Goal: Transaction & Acquisition: Purchase product/service

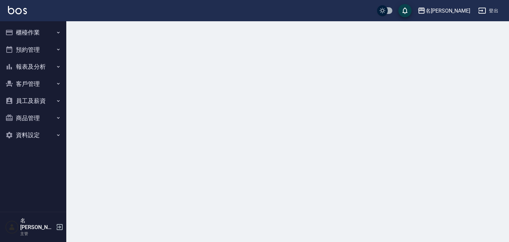
click at [23, 32] on button "櫃檯作業" at bounding box center [33, 32] width 61 height 17
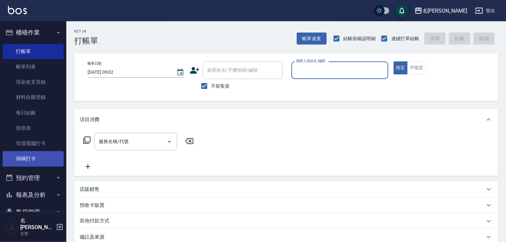
click at [44, 162] on link "掃碼打卡" at bounding box center [33, 158] width 61 height 15
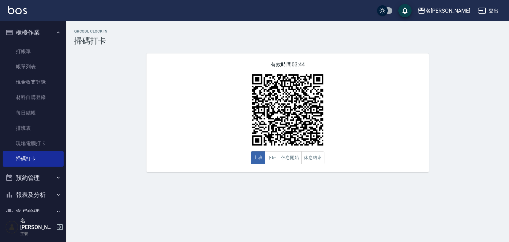
click at [22, 8] on img at bounding box center [17, 10] width 19 height 8
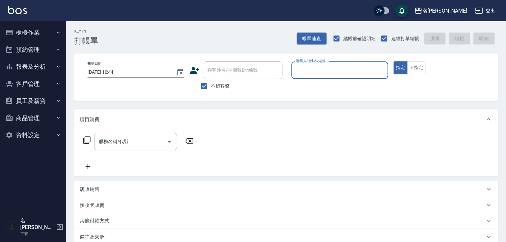
click at [350, 76] on input "服務人員姓名/編號" at bounding box center [339, 70] width 91 height 12
type input "[PERSON_NAME]-03"
type button "true"
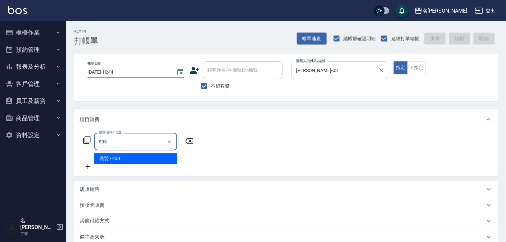
type input "洗髮(505)"
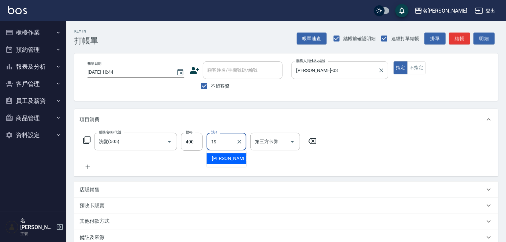
type input "[PERSON_NAME]-19"
click at [465, 44] on button "結帳" at bounding box center [459, 38] width 21 height 12
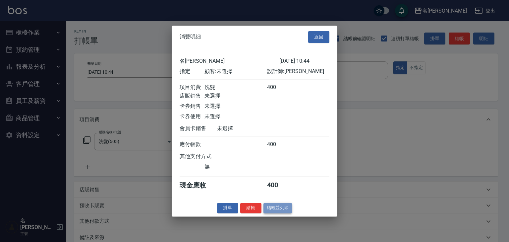
click at [277, 213] on button "結帳並列印" at bounding box center [278, 208] width 29 height 10
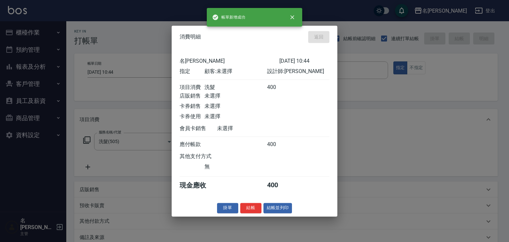
type input "[DATE] 10:46"
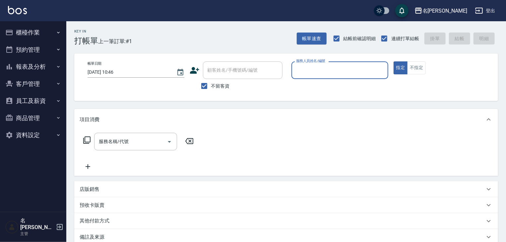
click at [44, 96] on button "員工及薪資" at bounding box center [33, 100] width 61 height 17
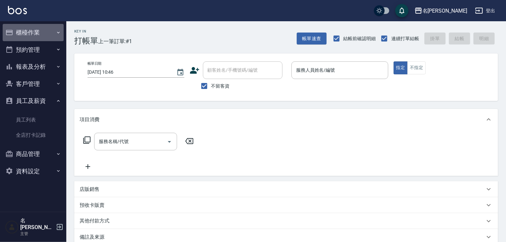
click at [40, 32] on button "櫃檯作業" at bounding box center [33, 32] width 61 height 17
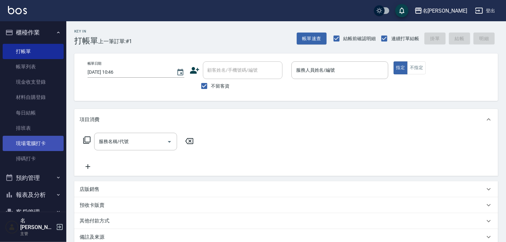
click at [42, 150] on link "現場電腦打卡" at bounding box center [33, 143] width 61 height 15
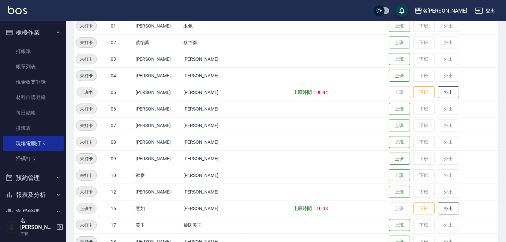
scroll to position [141, 0]
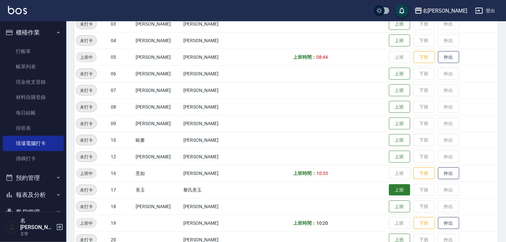
click at [393, 184] on button "上班" at bounding box center [399, 190] width 21 height 12
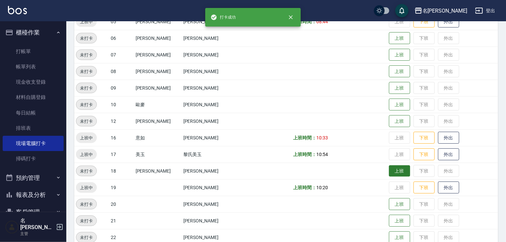
scroll to position [212, 0]
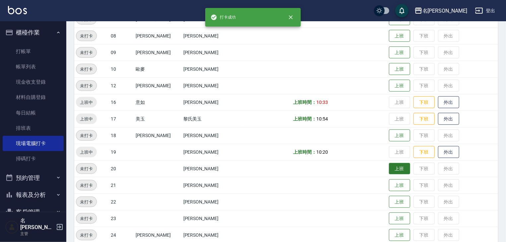
click at [394, 170] on button "上班" at bounding box center [399, 169] width 21 height 12
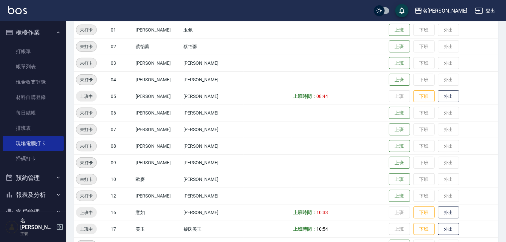
scroll to position [32, 0]
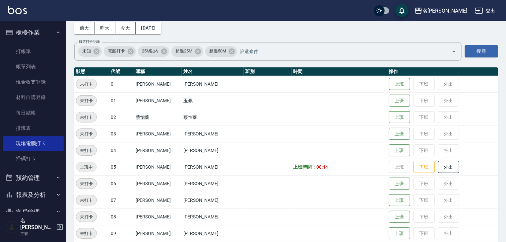
click at [20, 8] on img at bounding box center [17, 10] width 19 height 8
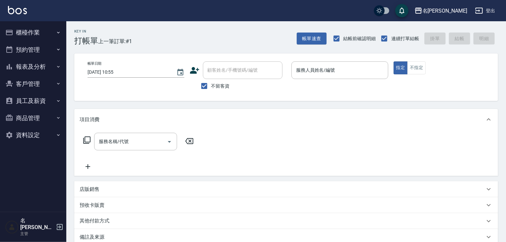
click at [363, 80] on p at bounding box center [339, 82] width 97 height 7
click at [365, 74] on input "服務人員姓名/編號" at bounding box center [339, 70] width 91 height 12
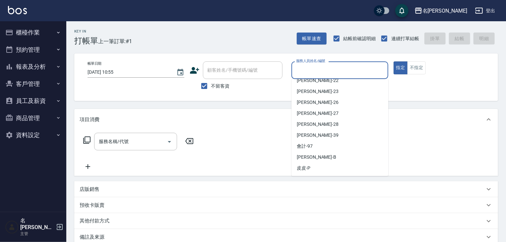
scroll to position [155, 0]
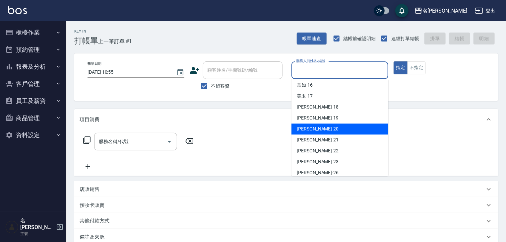
click at [340, 127] on div "[PERSON_NAME]-20" at bounding box center [339, 128] width 97 height 11
type input "[PERSON_NAME]-20"
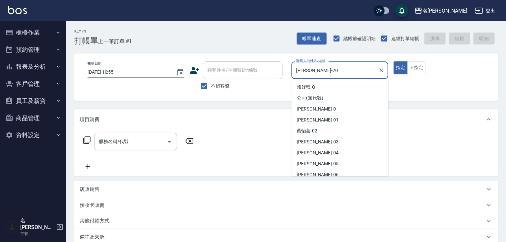
scroll to position [114, 0]
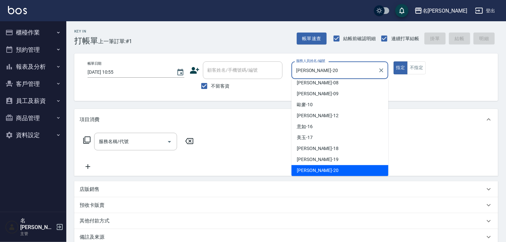
drag, startPoint x: 322, startPoint y: 68, endPoint x: 295, endPoint y: 70, distance: 27.3
click at [295, 70] on input "[PERSON_NAME]-20" at bounding box center [334, 70] width 81 height 12
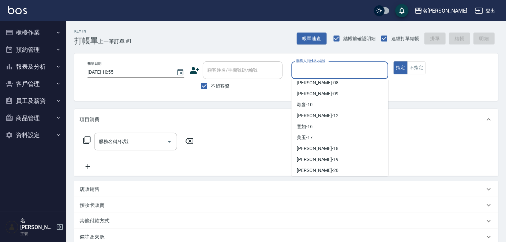
scroll to position [3, 0]
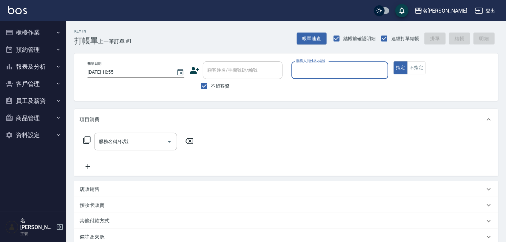
click at [325, 77] on div "服務人員姓名/編號" at bounding box center [339, 70] width 97 height 18
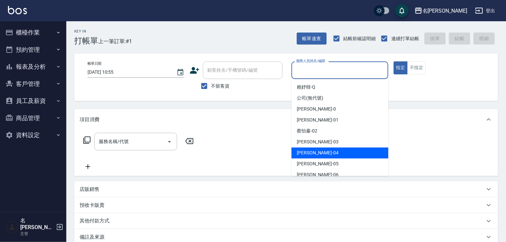
scroll to position [106, 0]
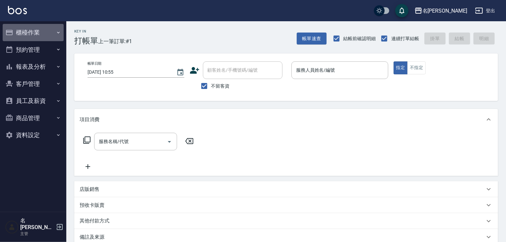
click at [41, 29] on button "櫃檯作業" at bounding box center [33, 32] width 61 height 17
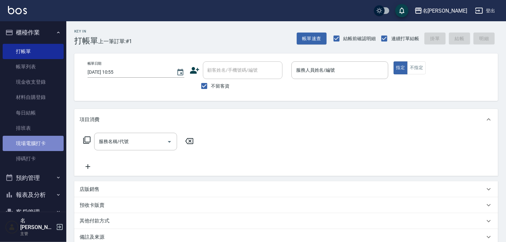
click at [40, 142] on link "現場電腦打卡" at bounding box center [33, 143] width 61 height 15
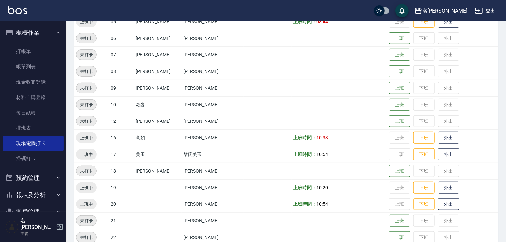
scroll to position [212, 0]
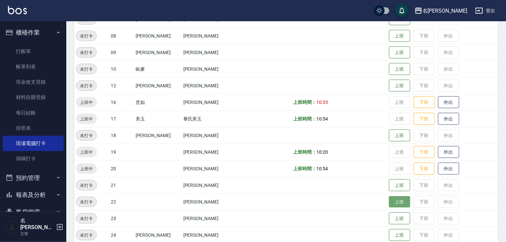
click at [391, 202] on button "上班" at bounding box center [399, 202] width 21 height 12
click at [20, 14] on link at bounding box center [17, 11] width 19 height 10
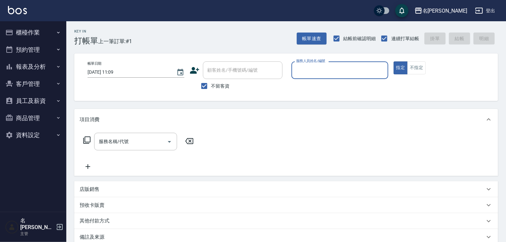
click at [358, 63] on div "服務人員姓名/編號" at bounding box center [339, 70] width 97 height 18
type input "[PERSON_NAME]-02"
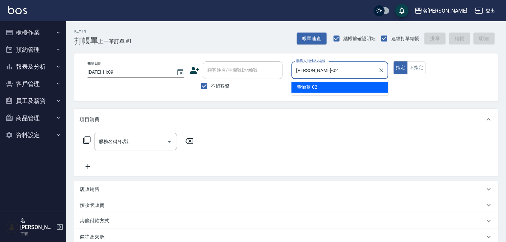
type button "true"
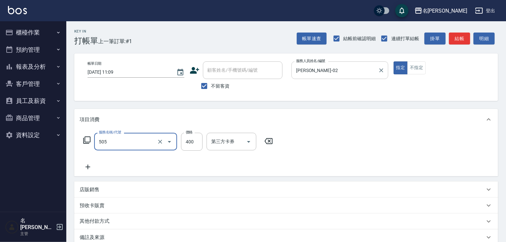
type input "洗髮(505)"
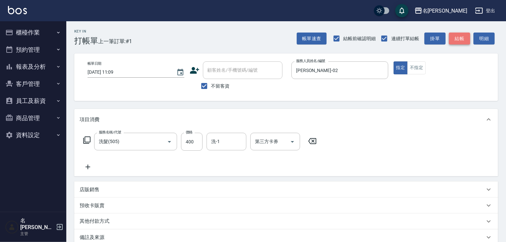
click at [466, 41] on button "結帳" at bounding box center [459, 38] width 21 height 12
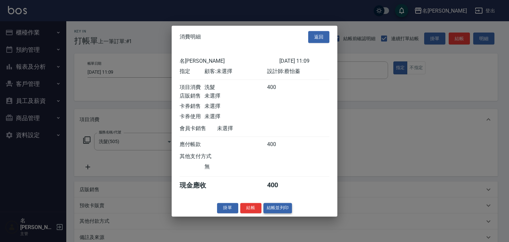
click at [280, 207] on button "結帳並列印" at bounding box center [278, 208] width 29 height 10
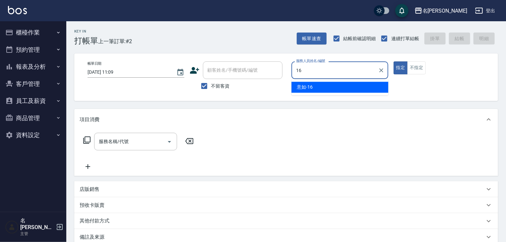
type input "意如-16"
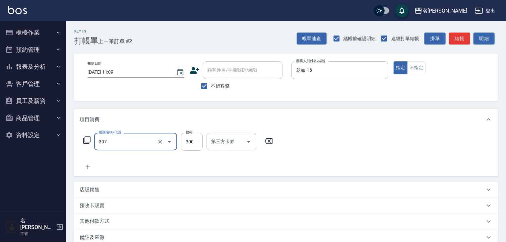
type input "剪髮(307)"
type input "350"
click at [459, 40] on button "結帳" at bounding box center [459, 38] width 21 height 12
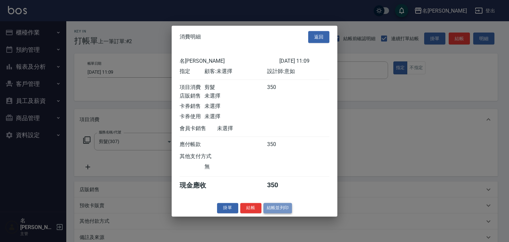
click at [276, 208] on button "結帳並列印" at bounding box center [278, 208] width 29 height 10
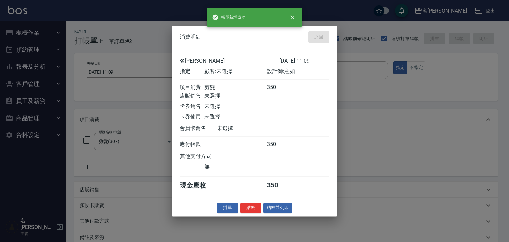
type input "[DATE] 11:12"
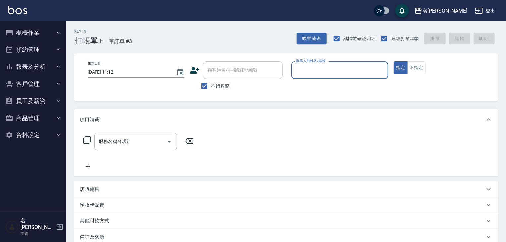
click at [42, 36] on button "櫃檯作業" at bounding box center [33, 32] width 61 height 17
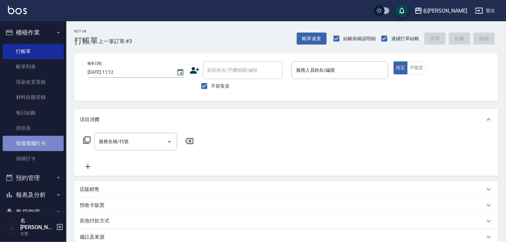
click at [39, 142] on link "現場電腦打卡" at bounding box center [33, 143] width 61 height 15
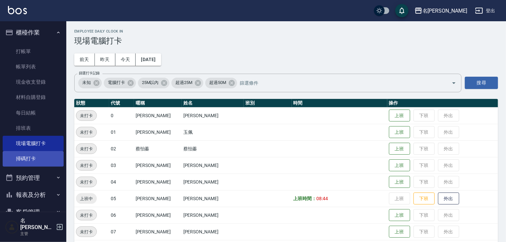
click at [33, 157] on link "掃碼打卡" at bounding box center [33, 158] width 61 height 15
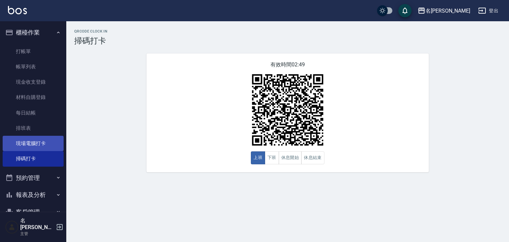
click at [10, 145] on link "現場電腦打卡" at bounding box center [33, 143] width 61 height 15
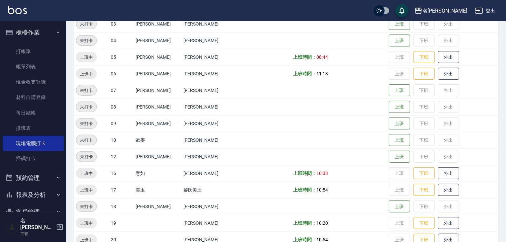
scroll to position [35, 0]
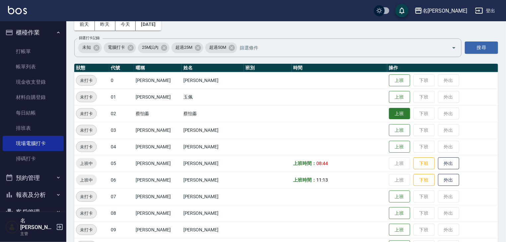
click at [389, 114] on button "上班" at bounding box center [399, 114] width 21 height 12
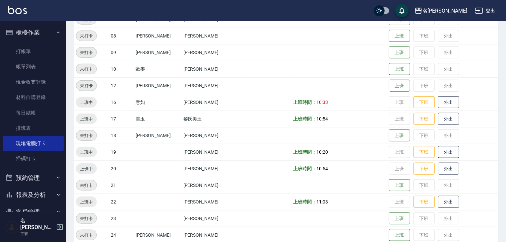
scroll to position [247, 0]
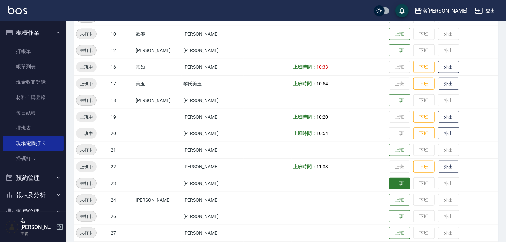
click at [396, 186] on button "上班" at bounding box center [399, 183] width 21 height 12
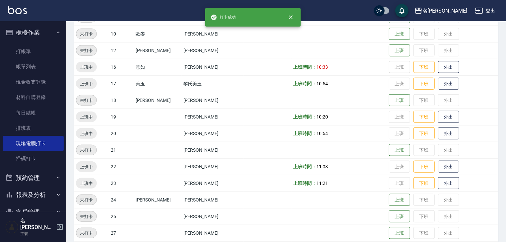
scroll to position [283, 0]
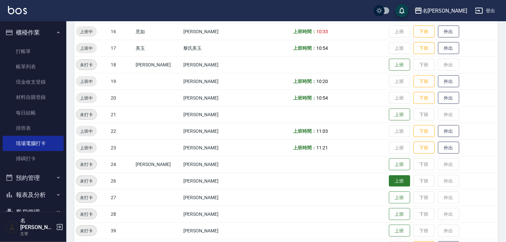
click at [394, 184] on button "上班" at bounding box center [399, 181] width 21 height 12
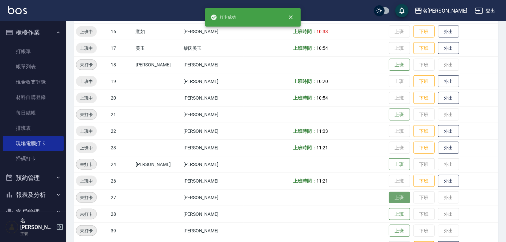
click at [393, 196] on button "上班" at bounding box center [399, 198] width 21 height 12
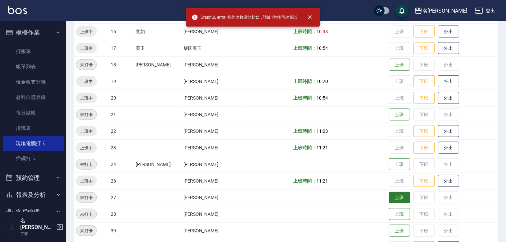
click at [393, 198] on button "上班" at bounding box center [399, 198] width 21 height 12
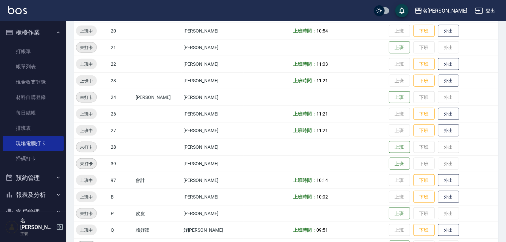
scroll to position [314, 0]
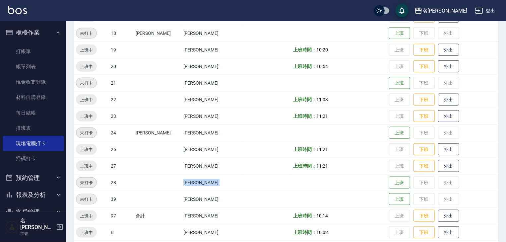
drag, startPoint x: 171, startPoint y: 179, endPoint x: 405, endPoint y: 178, distance: 233.4
click at [405, 178] on tr "未打卡 28 [PERSON_NAME] 下班 外出" at bounding box center [286, 182] width 424 height 17
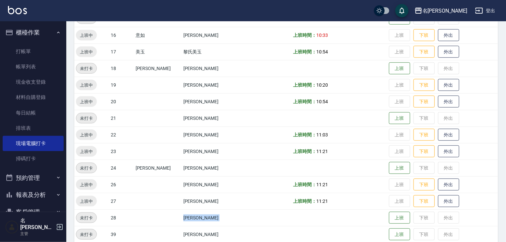
scroll to position [244, 0]
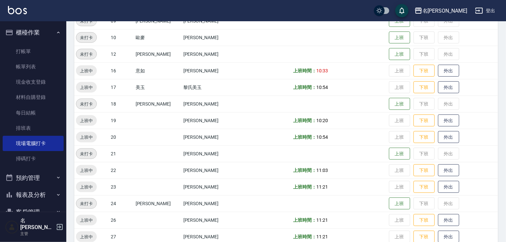
click at [182, 106] on td "[PERSON_NAME]" at bounding box center [213, 103] width 62 height 17
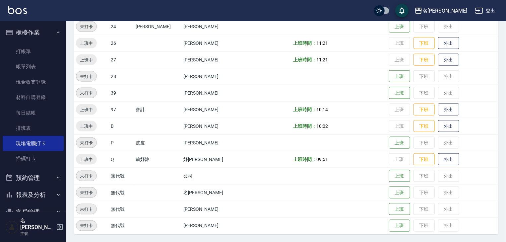
scroll to position [350, 0]
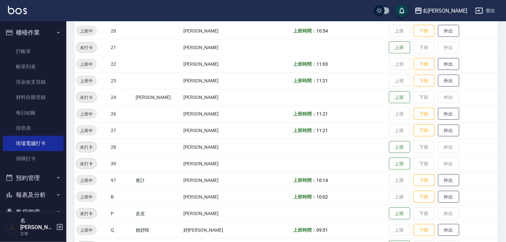
click at [25, 8] on img at bounding box center [17, 10] width 19 height 8
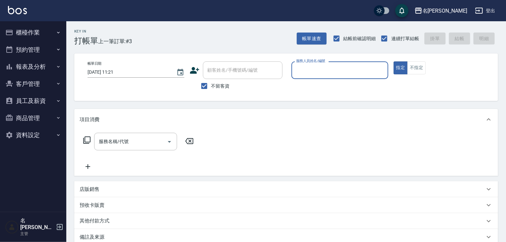
type input "ㄣ"
type input "皮皮-P"
type button "true"
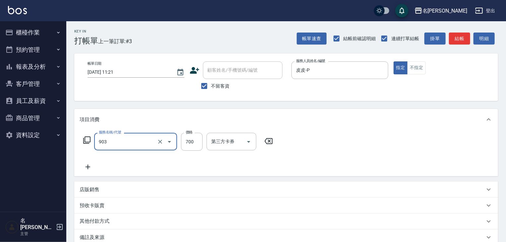
type input "修腳+手(903)"
click at [458, 36] on button "結帳" at bounding box center [459, 38] width 21 height 12
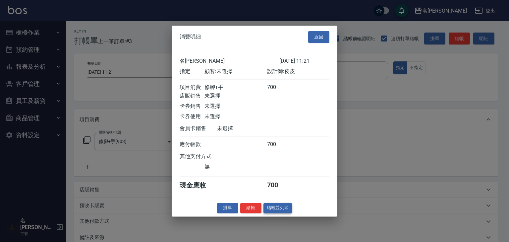
click at [281, 213] on button "結帳並列印" at bounding box center [278, 208] width 29 height 10
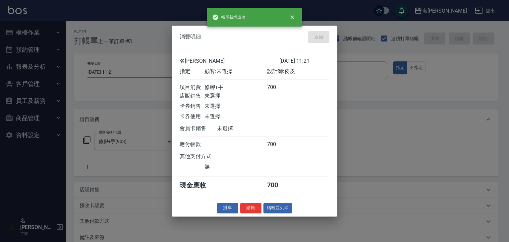
type input "[DATE] 11:39"
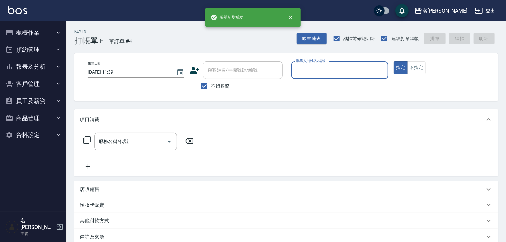
click at [330, 66] on input "服務人員姓名/編號" at bounding box center [339, 70] width 91 height 12
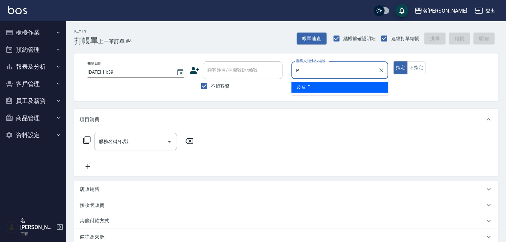
type input "皮皮-P"
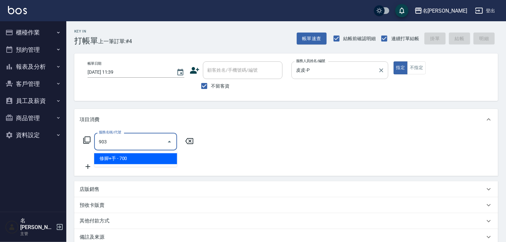
type input "修腳+手(903)"
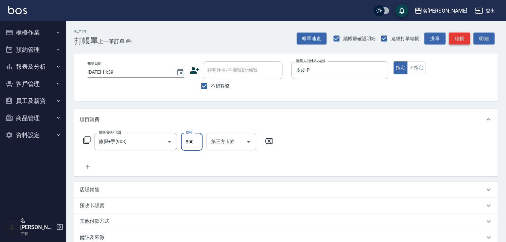
type input "800"
click at [462, 41] on button "結帳" at bounding box center [459, 38] width 21 height 12
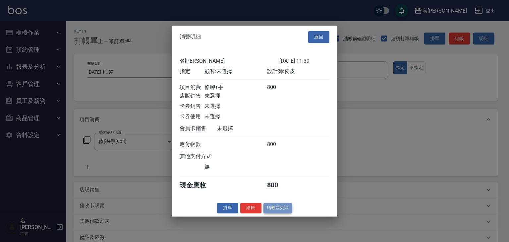
click at [281, 213] on button "結帳並列印" at bounding box center [278, 208] width 29 height 10
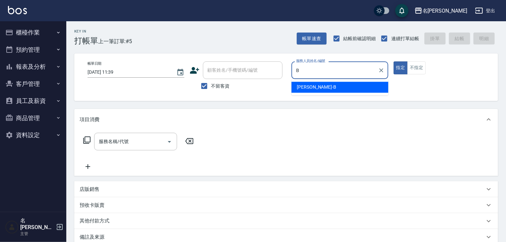
type input "[PERSON_NAME]"
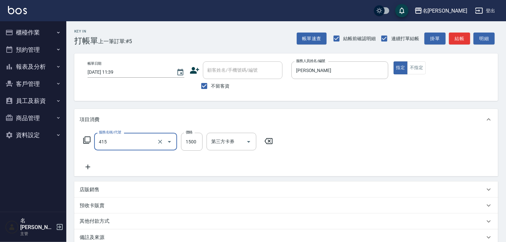
type input "染髮1500↑(415)"
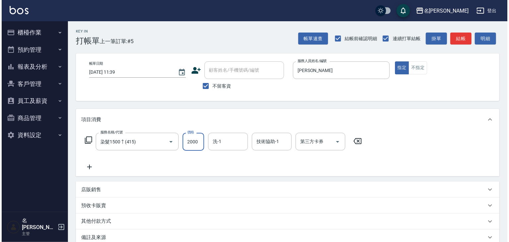
scroll to position [78, 0]
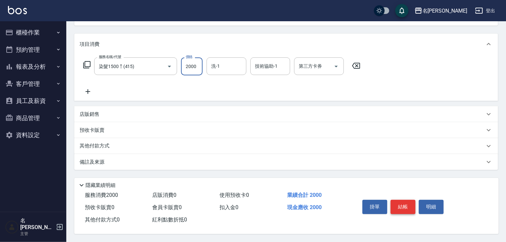
type input "2000"
click at [410, 210] on button "結帳" at bounding box center [403, 207] width 25 height 14
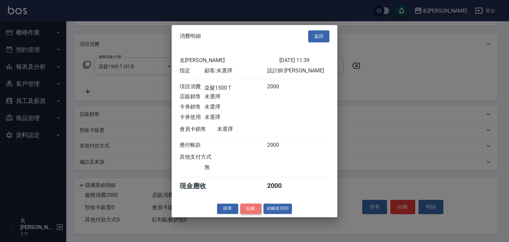
click at [246, 208] on button "結帳" at bounding box center [250, 208] width 21 height 10
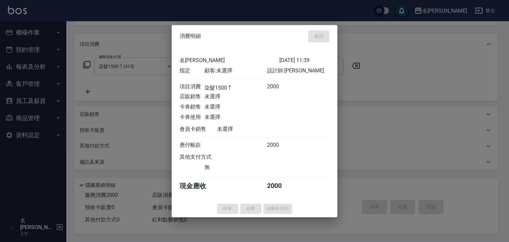
type input "[DATE] 11:42"
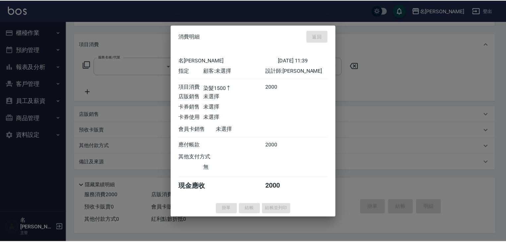
scroll to position [0, 0]
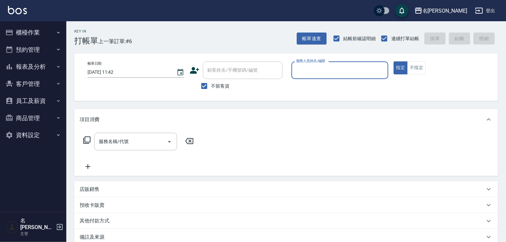
click at [24, 34] on button "櫃檯作業" at bounding box center [33, 32] width 61 height 17
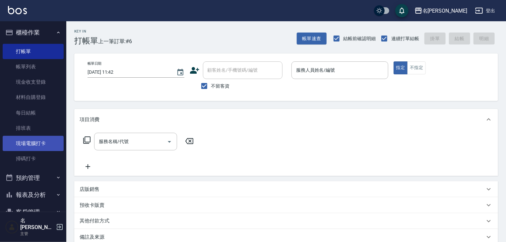
click at [36, 147] on link "現場電腦打卡" at bounding box center [33, 143] width 61 height 15
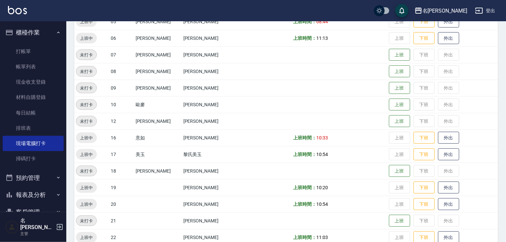
scroll to position [212, 0]
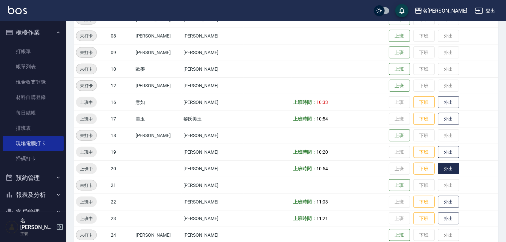
click at [438, 164] on button "外出" at bounding box center [448, 169] width 21 height 12
click at [18, 6] on img at bounding box center [17, 10] width 19 height 8
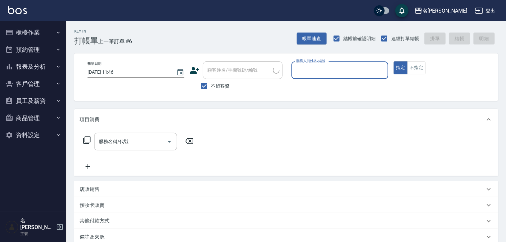
click at [378, 68] on input "服務人員姓名/編號" at bounding box center [339, 70] width 91 height 12
type input "[PERSON_NAME]-04"
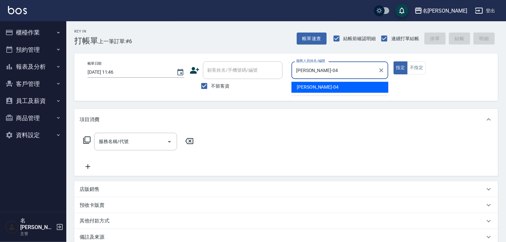
type button "true"
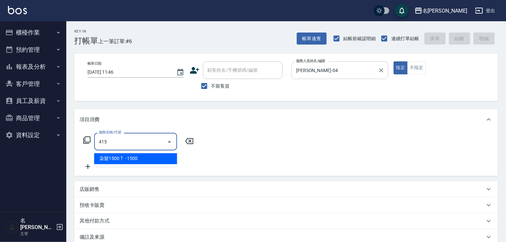
type input "染髮1500↑(415)"
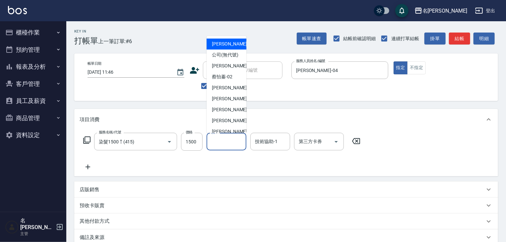
click at [235, 143] on input "洗-1" at bounding box center [227, 142] width 34 height 12
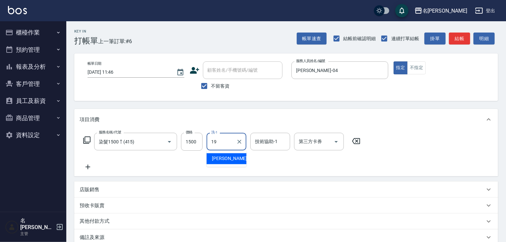
type input "[PERSON_NAME]-19"
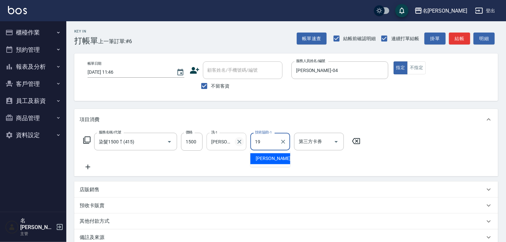
type input "[PERSON_NAME]-19"
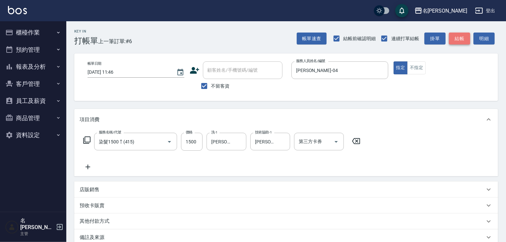
click at [459, 39] on button "結帳" at bounding box center [459, 38] width 21 height 12
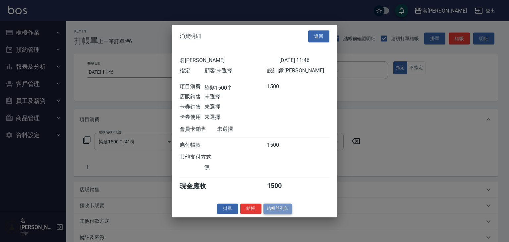
click at [291, 208] on button "結帳並列印" at bounding box center [278, 208] width 29 height 10
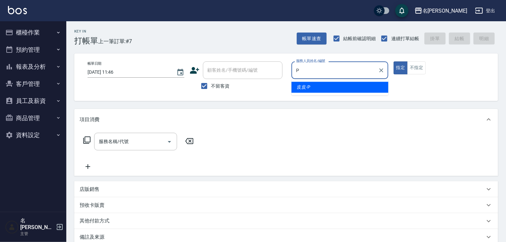
type input "皮皮-P"
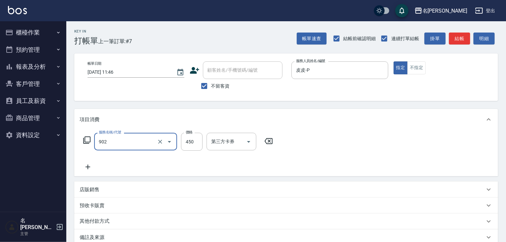
type input "修腳指甲(902)"
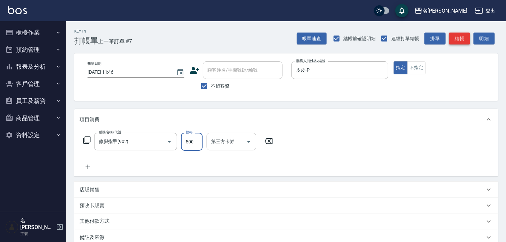
type input "500"
click at [464, 39] on button "結帳" at bounding box center [459, 38] width 21 height 12
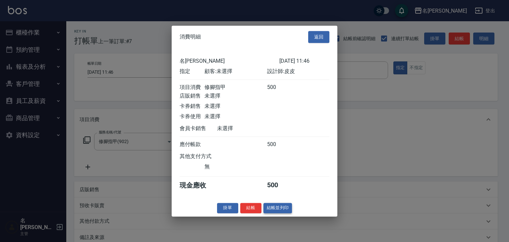
click at [279, 210] on button "結帳並列印" at bounding box center [278, 208] width 29 height 10
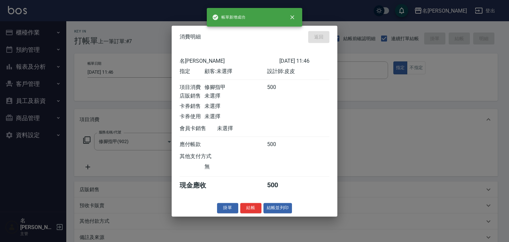
type input "[DATE] 12:06"
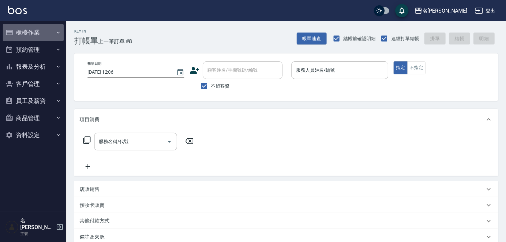
click at [33, 28] on button "櫃檯作業" at bounding box center [33, 32] width 61 height 17
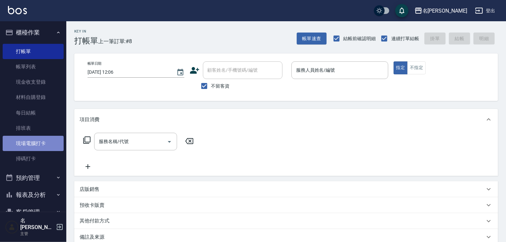
click at [38, 147] on link "現場電腦打卡" at bounding box center [33, 143] width 61 height 15
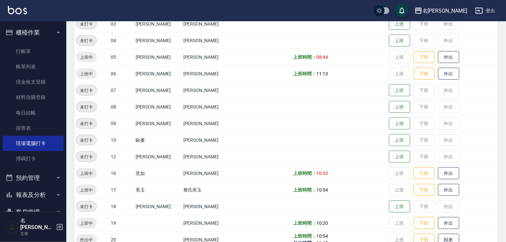
scroll to position [283, 0]
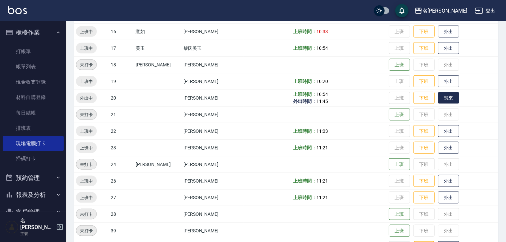
click at [444, 100] on button "歸來" at bounding box center [448, 98] width 21 height 12
click at [23, 12] on img at bounding box center [17, 10] width 19 height 8
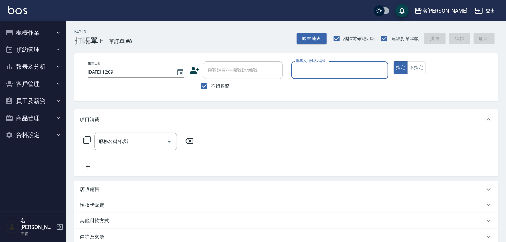
click at [301, 77] on div "服務人員姓名/編號" at bounding box center [339, 70] width 97 height 18
type input "意如-16"
type button "true"
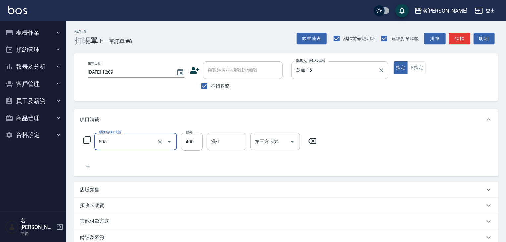
type input "洗髮(505)"
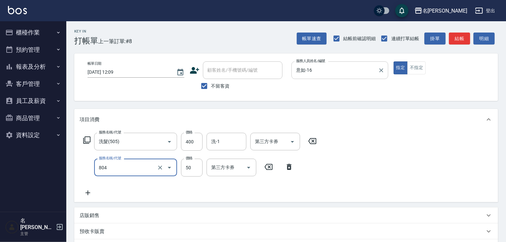
type input "吹捲(804)"
click at [461, 42] on button "結帳" at bounding box center [459, 38] width 21 height 12
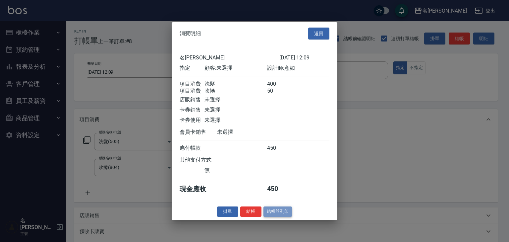
click at [285, 217] on button "結帳並列印" at bounding box center [278, 211] width 29 height 10
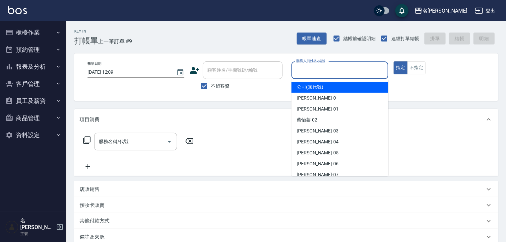
click at [345, 67] on input "服務人員姓名/編號" at bounding box center [339, 70] width 91 height 12
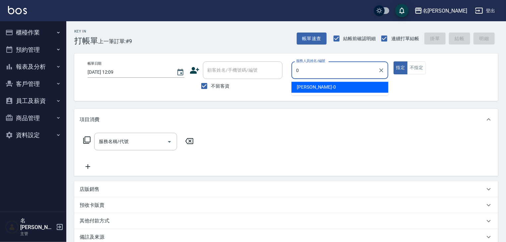
type input "[PERSON_NAME]-0"
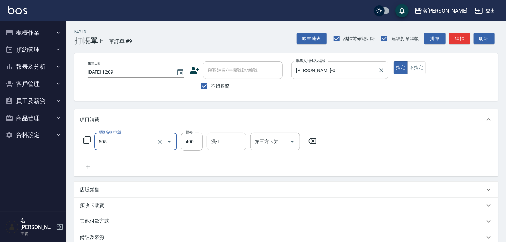
type input "洗髮(505)"
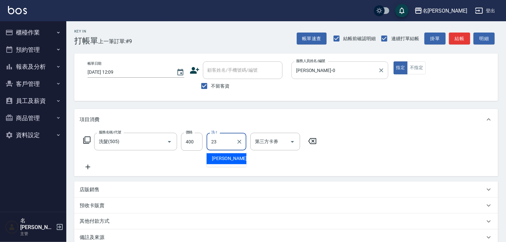
type input "[PERSON_NAME]-23"
click at [462, 34] on button "結帳" at bounding box center [459, 38] width 21 height 12
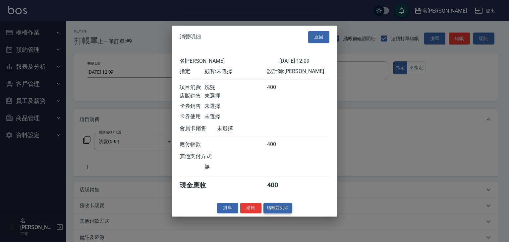
click at [291, 208] on button "結帳並列印" at bounding box center [278, 208] width 29 height 10
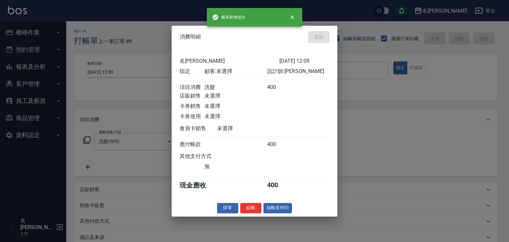
type input "[DATE] 12:16"
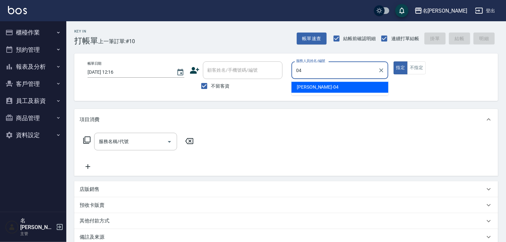
type input "[PERSON_NAME]-04"
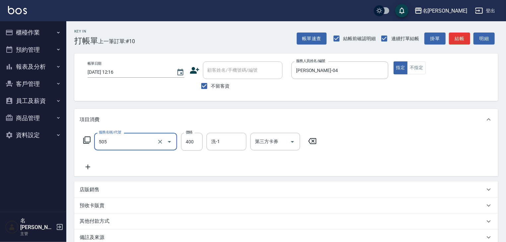
type input "洗髮(505)"
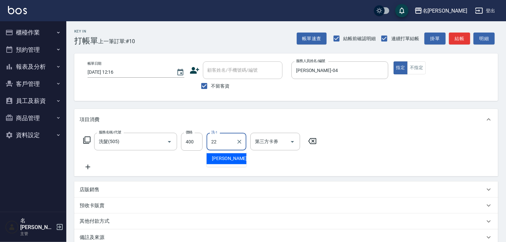
type input "[PERSON_NAME]-22"
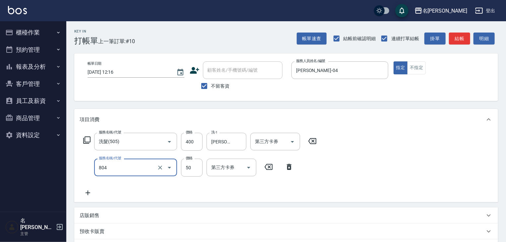
type input "吹捲(804)"
click at [463, 37] on button "結帳" at bounding box center [459, 38] width 21 height 12
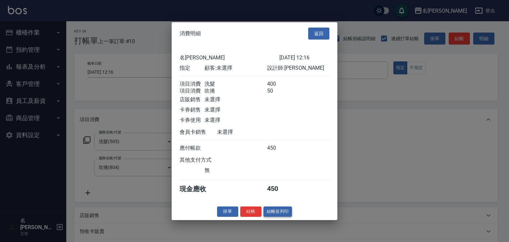
click at [281, 213] on button "結帳並列印" at bounding box center [278, 211] width 29 height 10
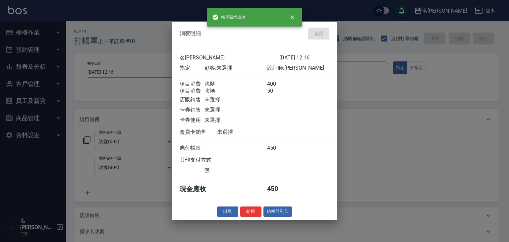
type input "[DATE] 12:20"
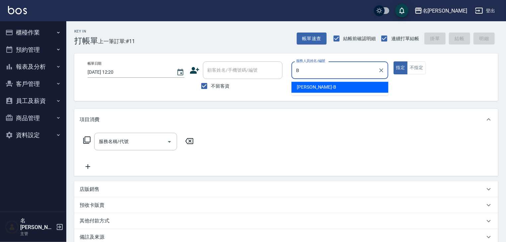
type input "[PERSON_NAME]"
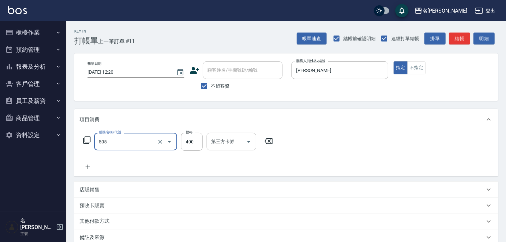
type input "洗髮(505)"
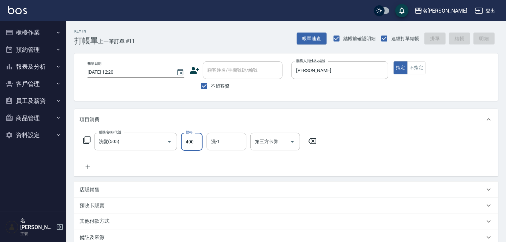
type input "[DATE] 12:42"
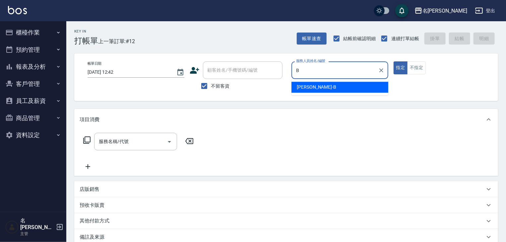
type input "[PERSON_NAME]"
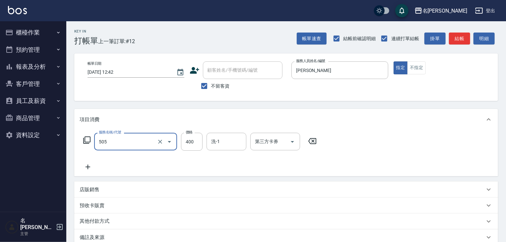
type input "洗髮(505)"
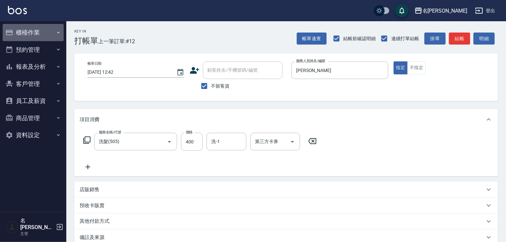
click at [17, 35] on button "櫃檯作業" at bounding box center [33, 32] width 61 height 17
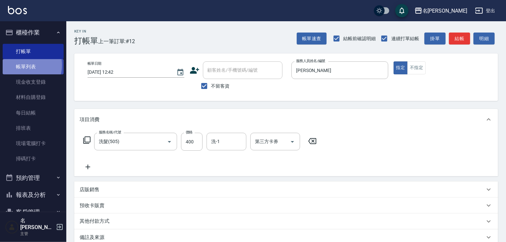
click at [26, 65] on link "帳單列表" at bounding box center [33, 66] width 61 height 15
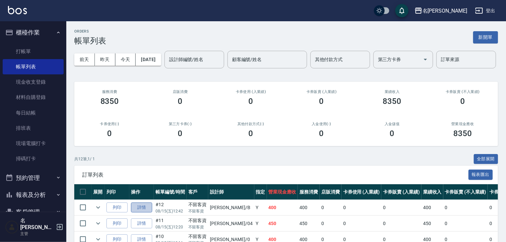
click at [143, 213] on link "詳情" at bounding box center [141, 207] width 21 height 10
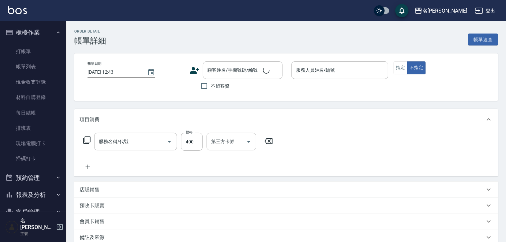
type input "[DATE] 12:42"
checkbox input "true"
type input "[PERSON_NAME]"
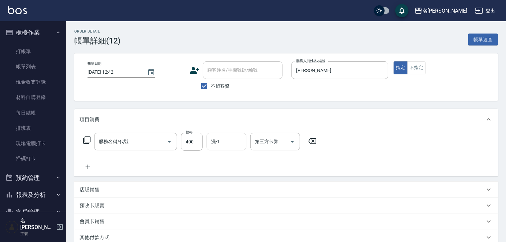
type input "洗髮(505)"
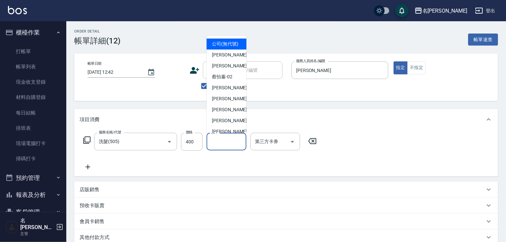
click at [226, 146] on input "洗-1" at bounding box center [227, 142] width 34 height 12
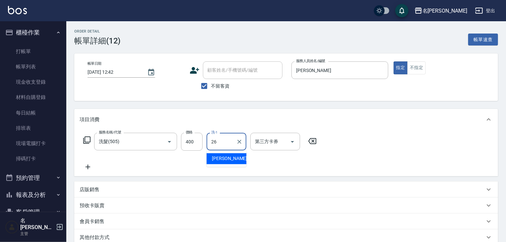
type input "[PERSON_NAME]筑-26"
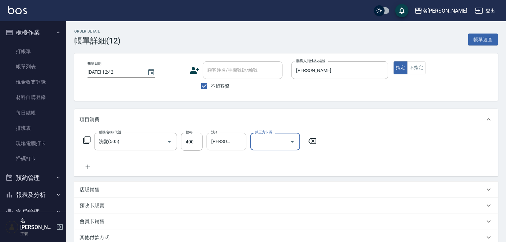
scroll to position [90, 0]
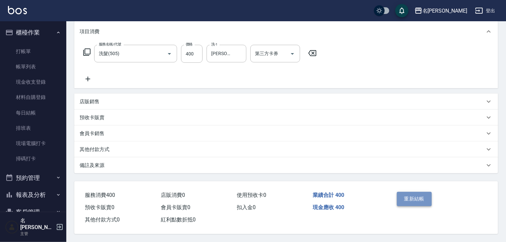
click at [416, 192] on button "重新結帳" at bounding box center [414, 199] width 35 height 14
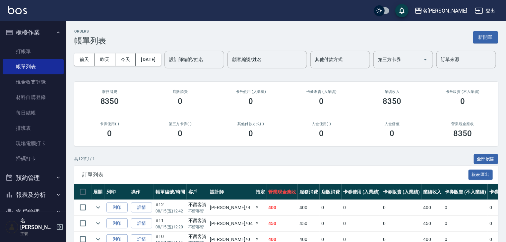
scroll to position [106, 0]
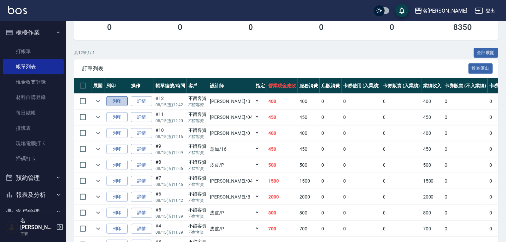
click at [126, 106] on button "列印" at bounding box center [116, 101] width 21 height 10
click at [23, 14] on img at bounding box center [17, 10] width 19 height 8
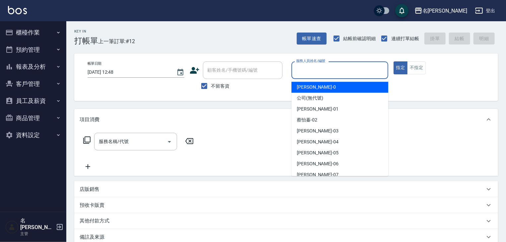
click at [360, 71] on input "服務人員姓名/編號" at bounding box center [339, 70] width 91 height 12
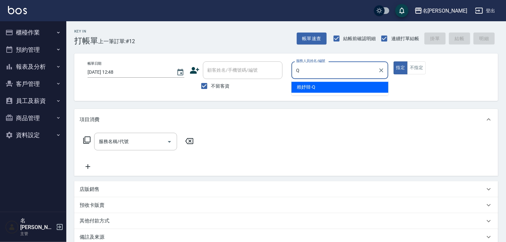
type input "[PERSON_NAME]"
type button "true"
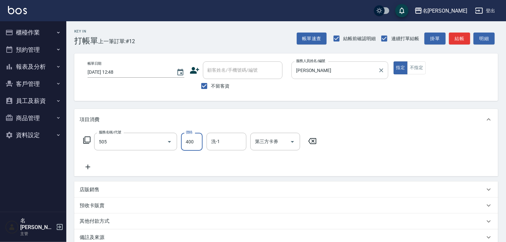
type input "洗髮(505)"
click at [419, 71] on button "不指定" at bounding box center [416, 67] width 19 height 13
type button "false"
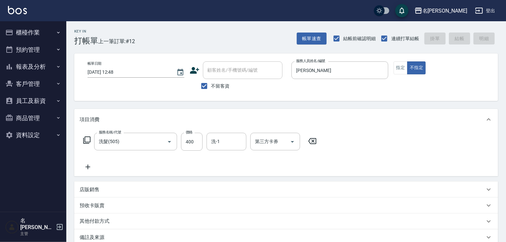
type input "[DATE] 12:49"
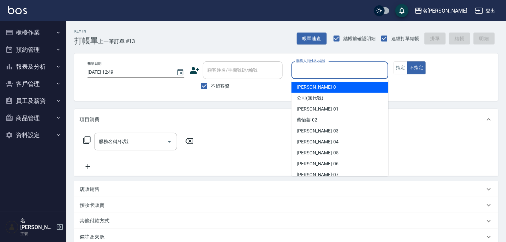
click at [365, 72] on input "服務人員姓名/編號" at bounding box center [339, 70] width 91 height 12
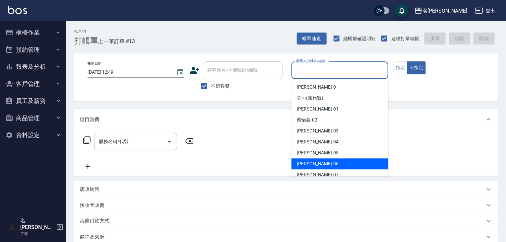
scroll to position [106, 0]
